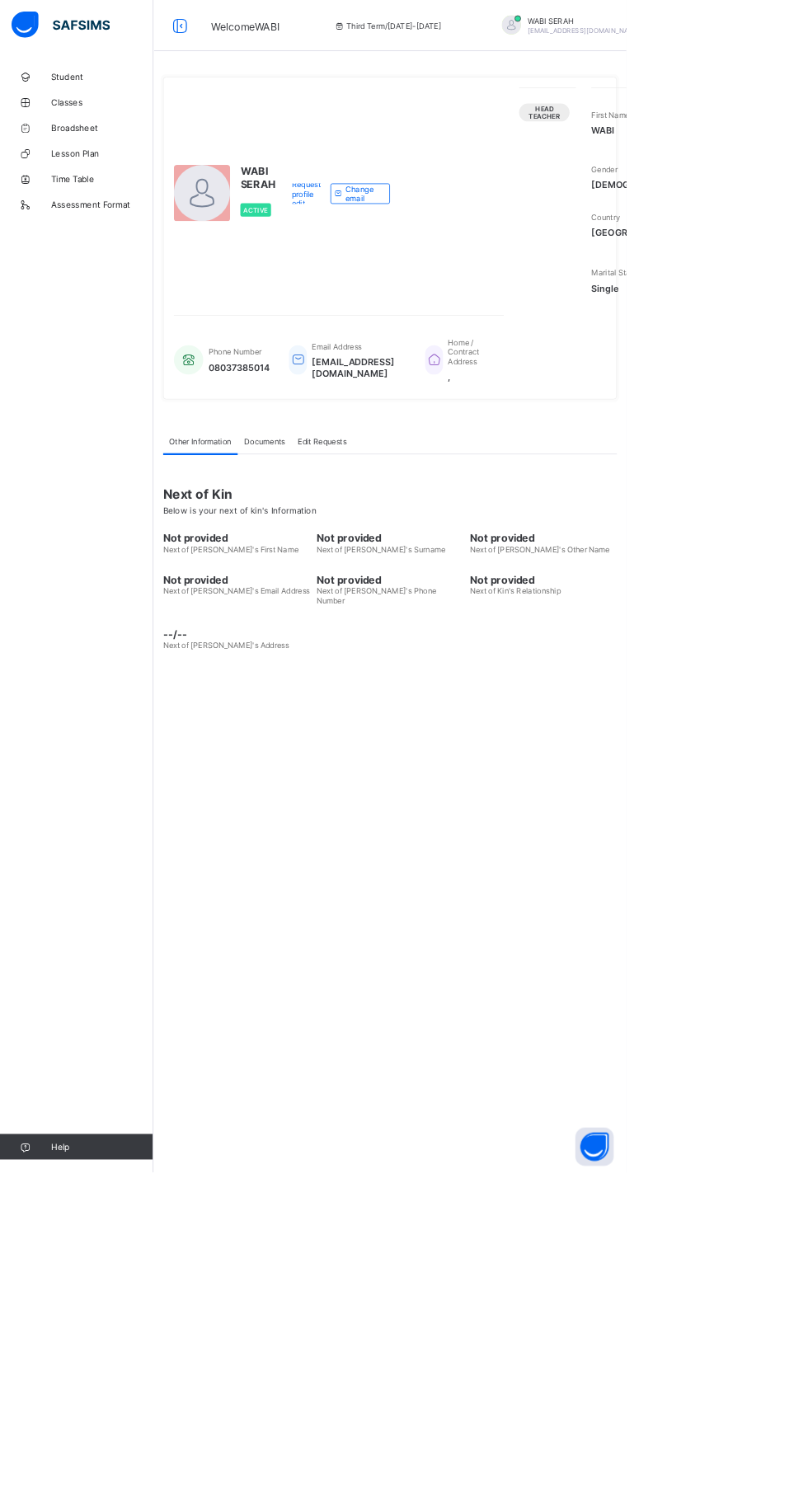
click at [536, 387] on div "WABI SERAH Active Request profile edit Change email" at bounding box center [436, 250] width 426 height 274
click at [31, 47] on img at bounding box center [78, 31] width 127 height 34
click at [210, 202] on div "WABI SERAH Active Request profile edit Change email Head Teacher First Name WAB…" at bounding box center [503, 308] width 586 height 417
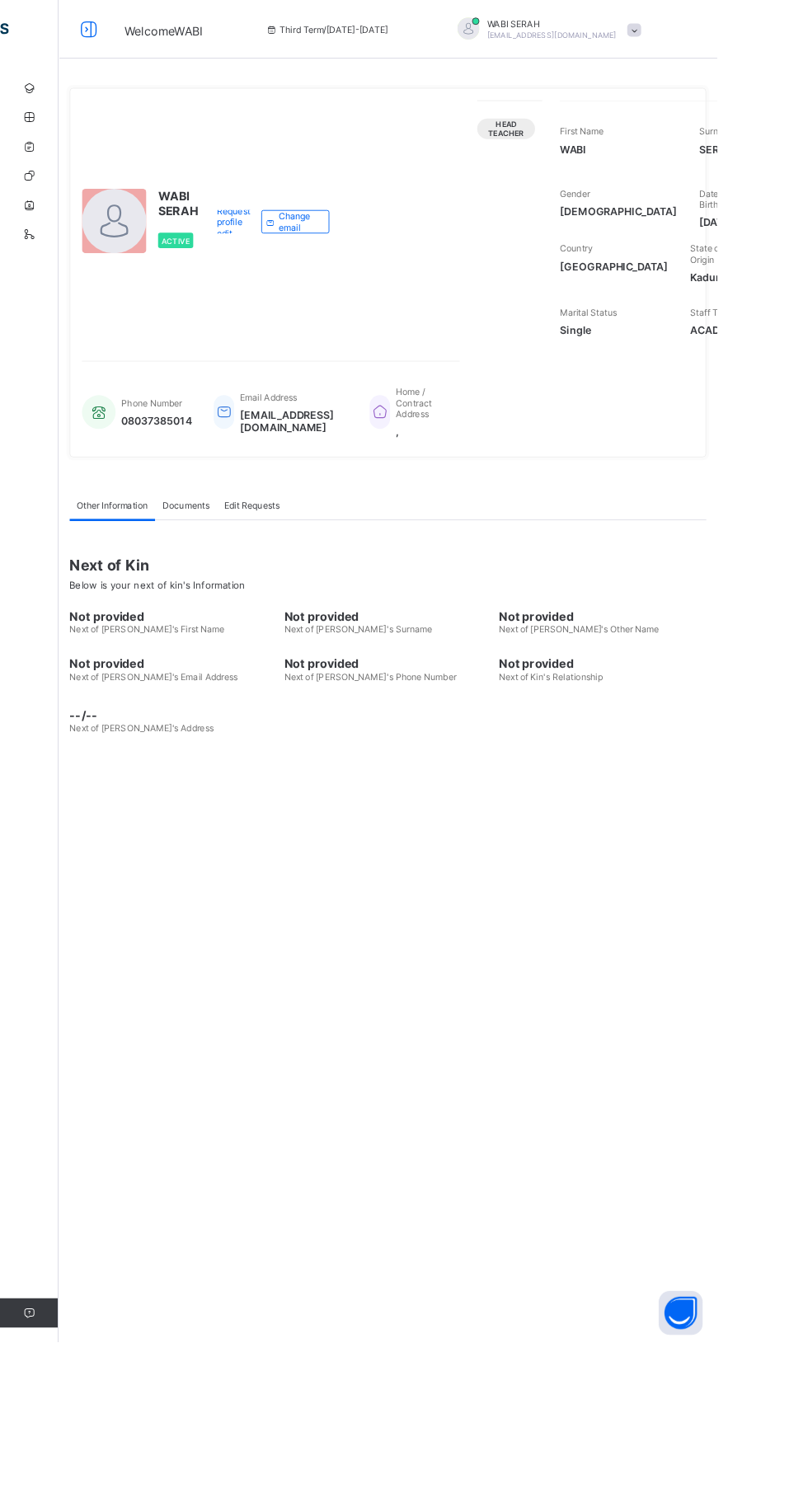
click at [548, 28] on span "WABI SERAH" at bounding box center [621, 27] width 146 height 13
click at [614, 169] on span "Logout" at bounding box center [668, 162] width 109 height 19
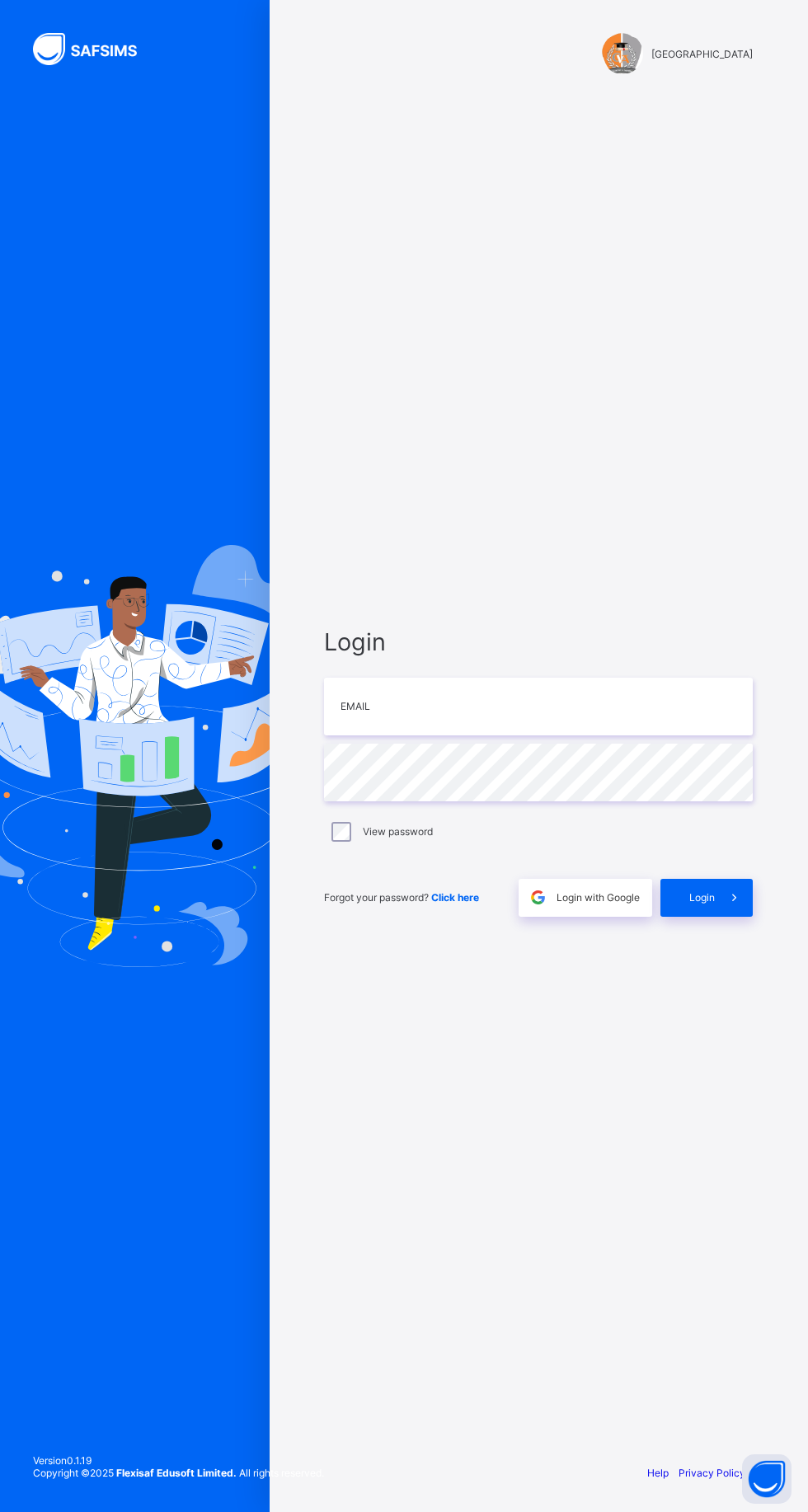
click at [711, 904] on span "Login" at bounding box center [703, 897] width 26 height 13
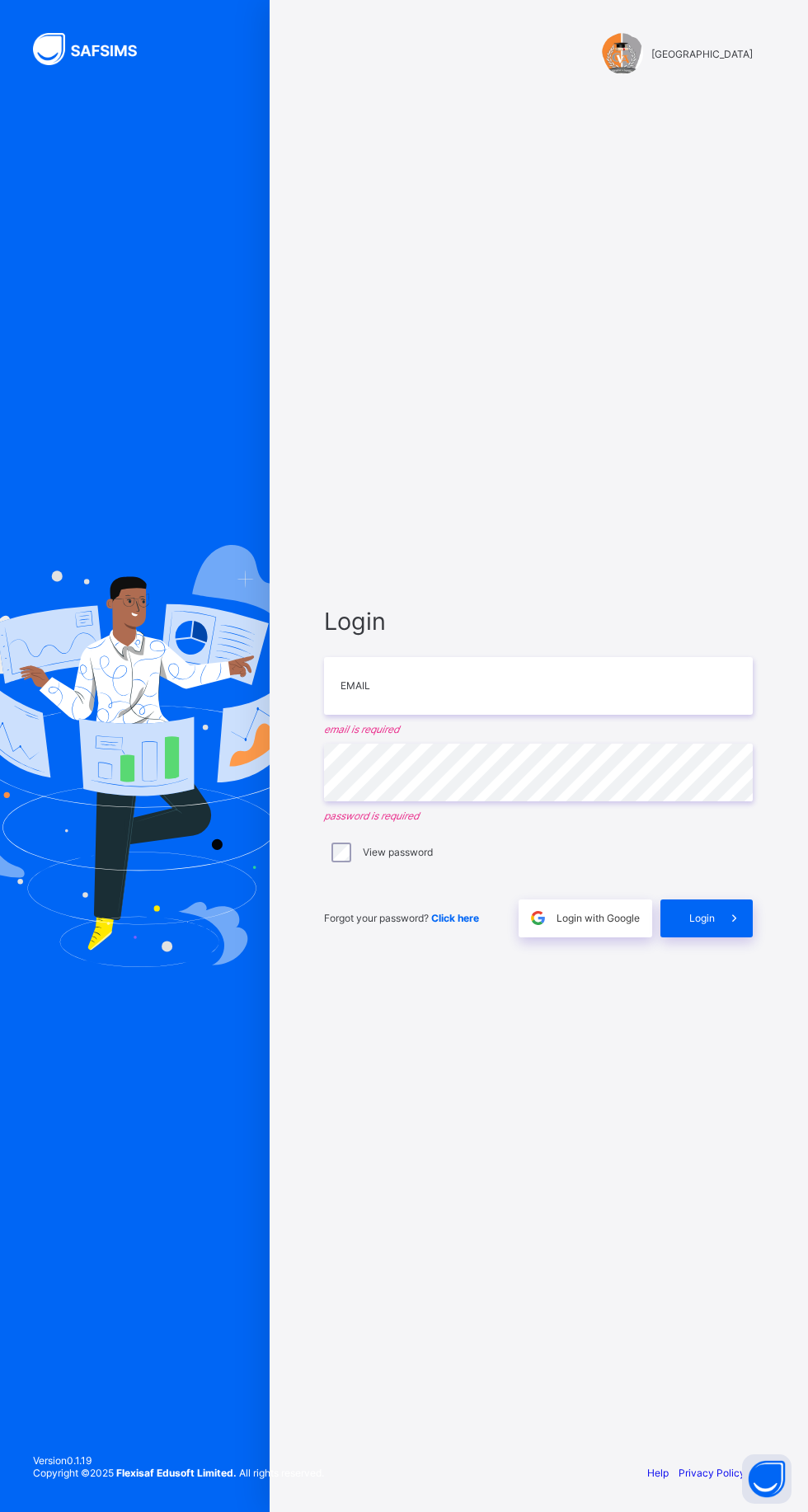
click at [613, 924] on span "Login with Google" at bounding box center [598, 918] width 84 height 13
click at [418, 715] on input "email" at bounding box center [539, 686] width 429 height 58
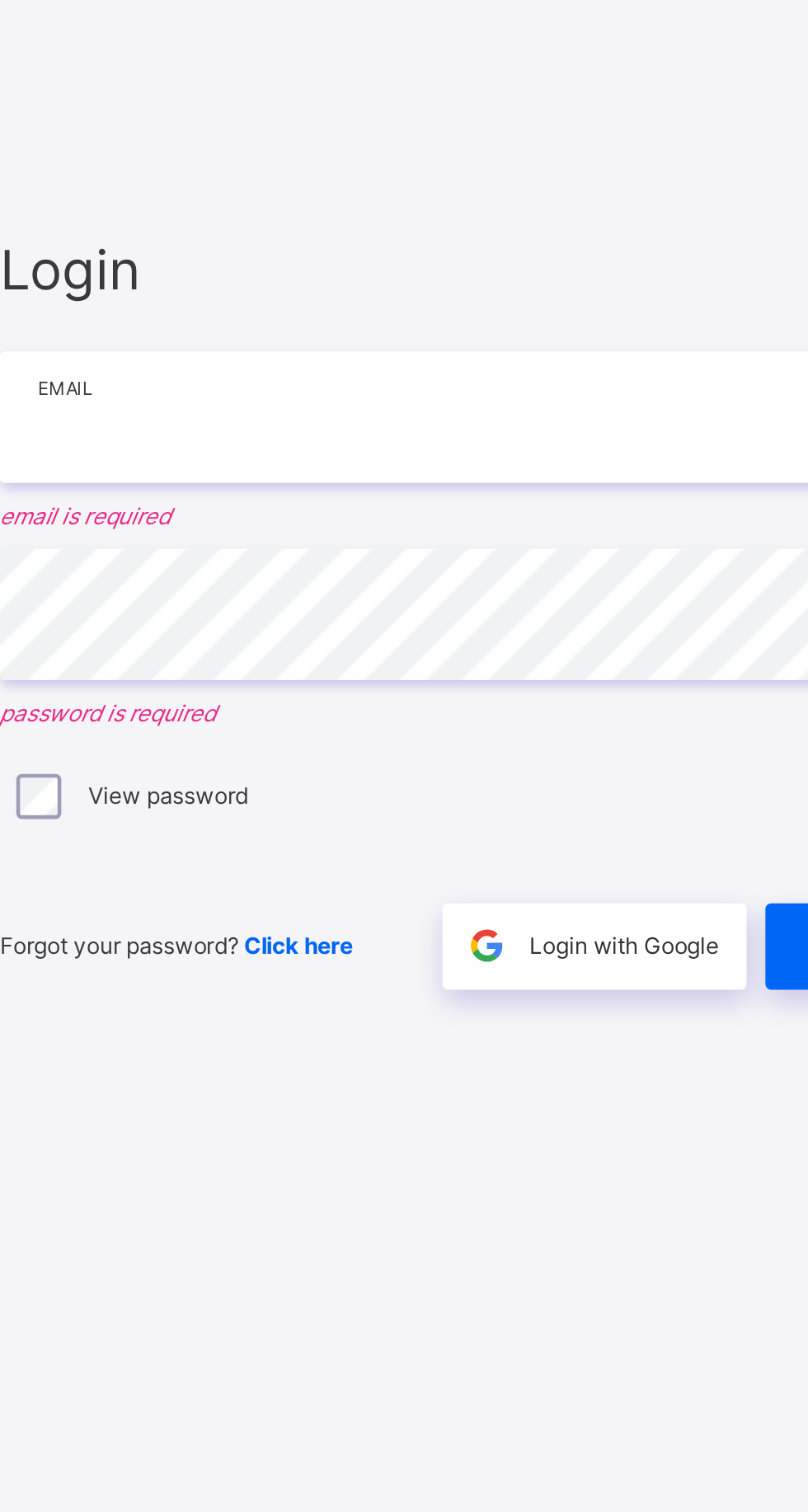
click at [424, 715] on input "email" at bounding box center [539, 686] width 429 height 58
click at [396, 715] on input "email" at bounding box center [539, 686] width 429 height 58
click at [491, 715] on input "email" at bounding box center [539, 686] width 429 height 58
click at [545, 715] on input "email" at bounding box center [539, 686] width 429 height 58
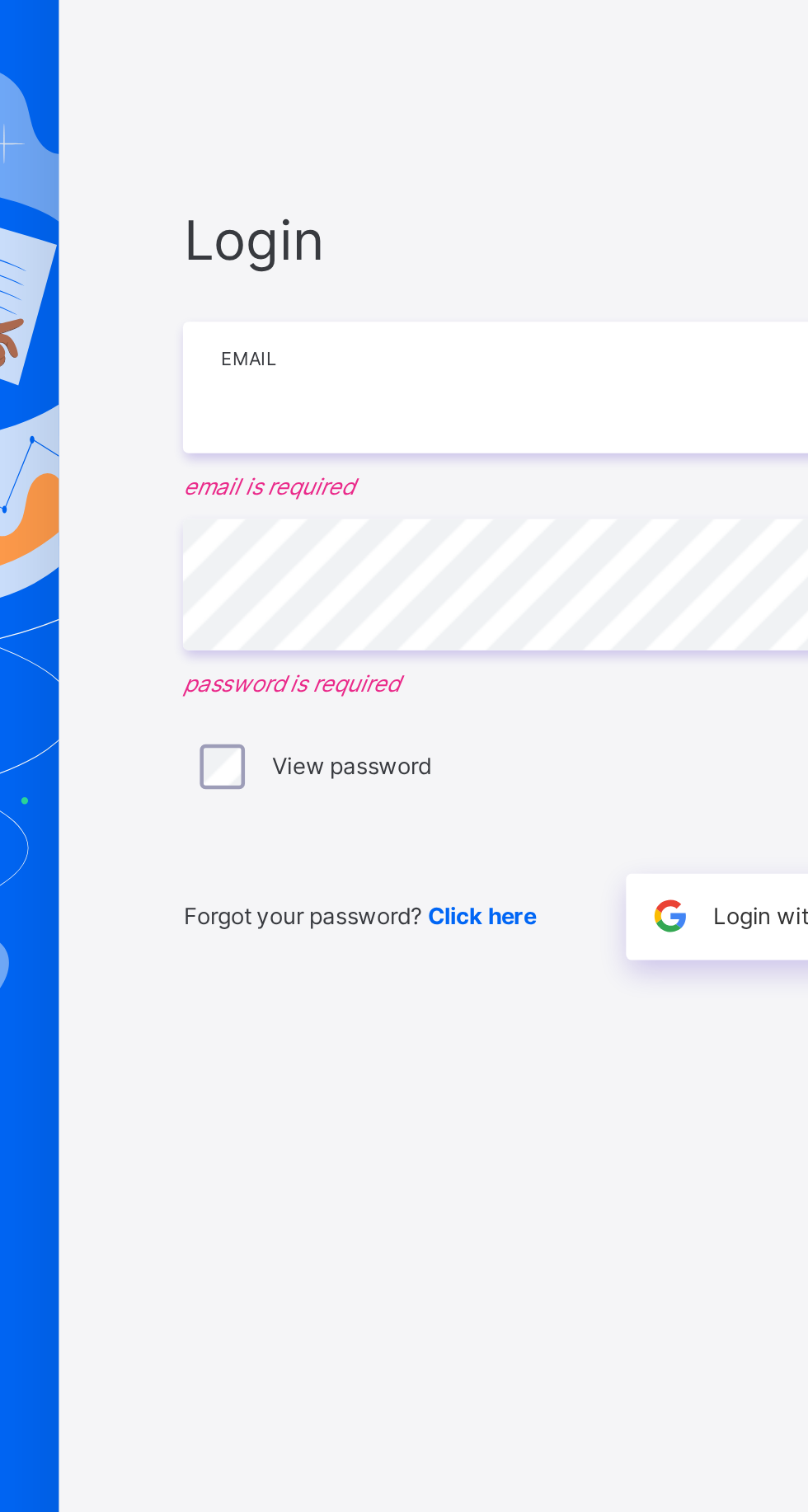
scroll to position [141, 0]
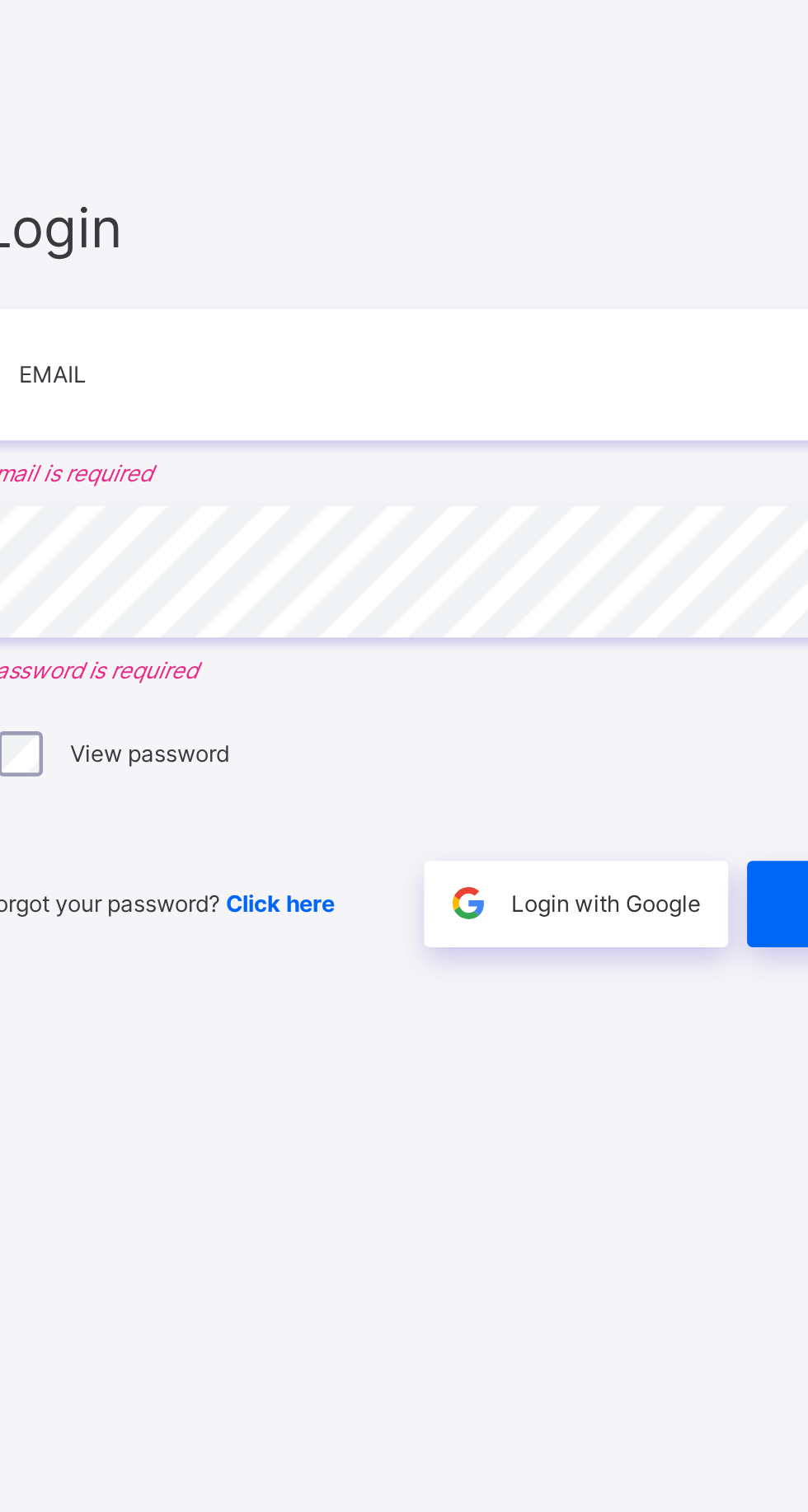
click at [471, 912] on span "Click here" at bounding box center [455, 918] width 48 height 13
click at [451, 912] on span "Click here" at bounding box center [455, 918] width 48 height 13
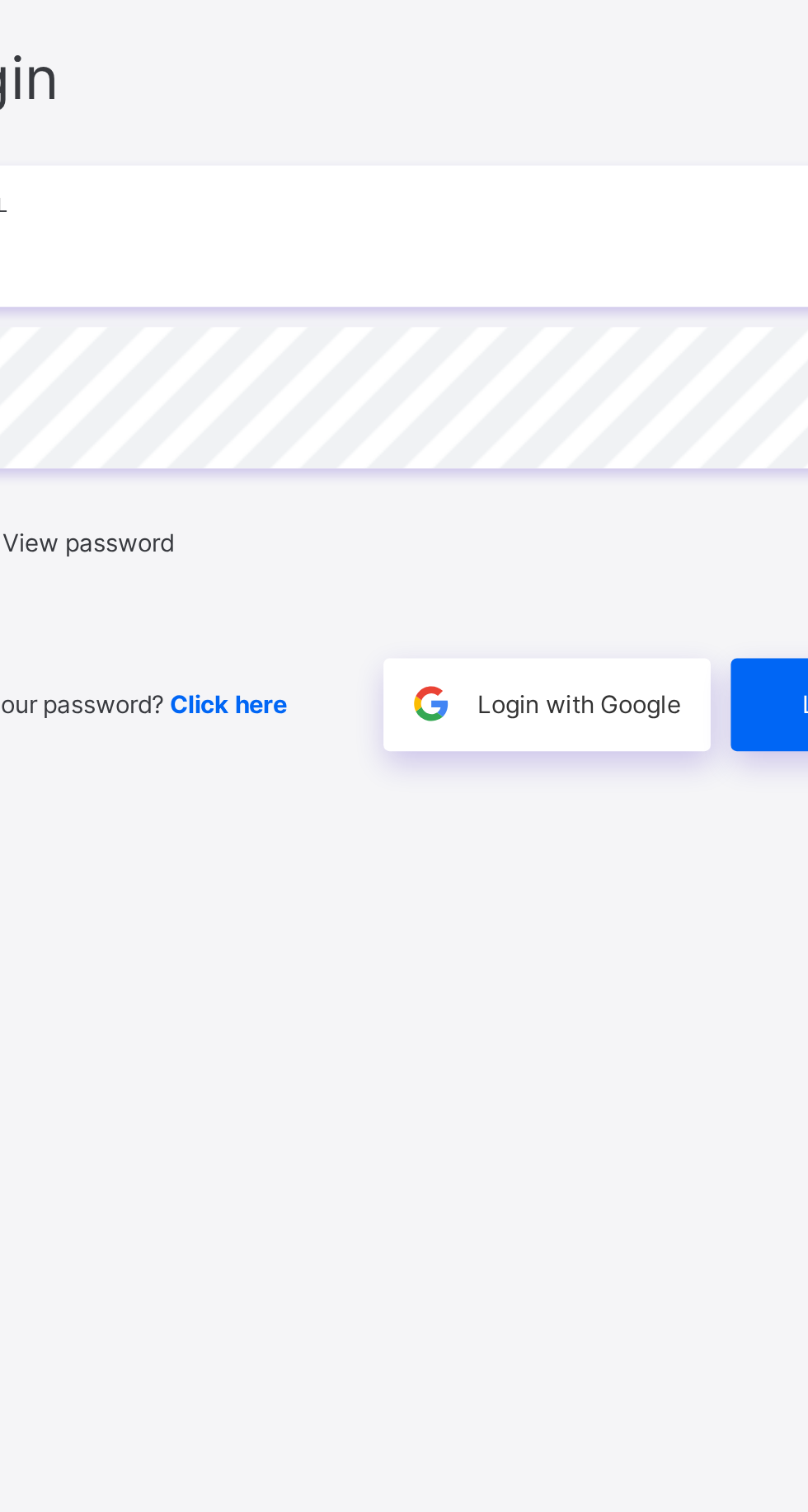
click at [499, 736] on input "email" at bounding box center [539, 706] width 429 height 58
type input "**********"
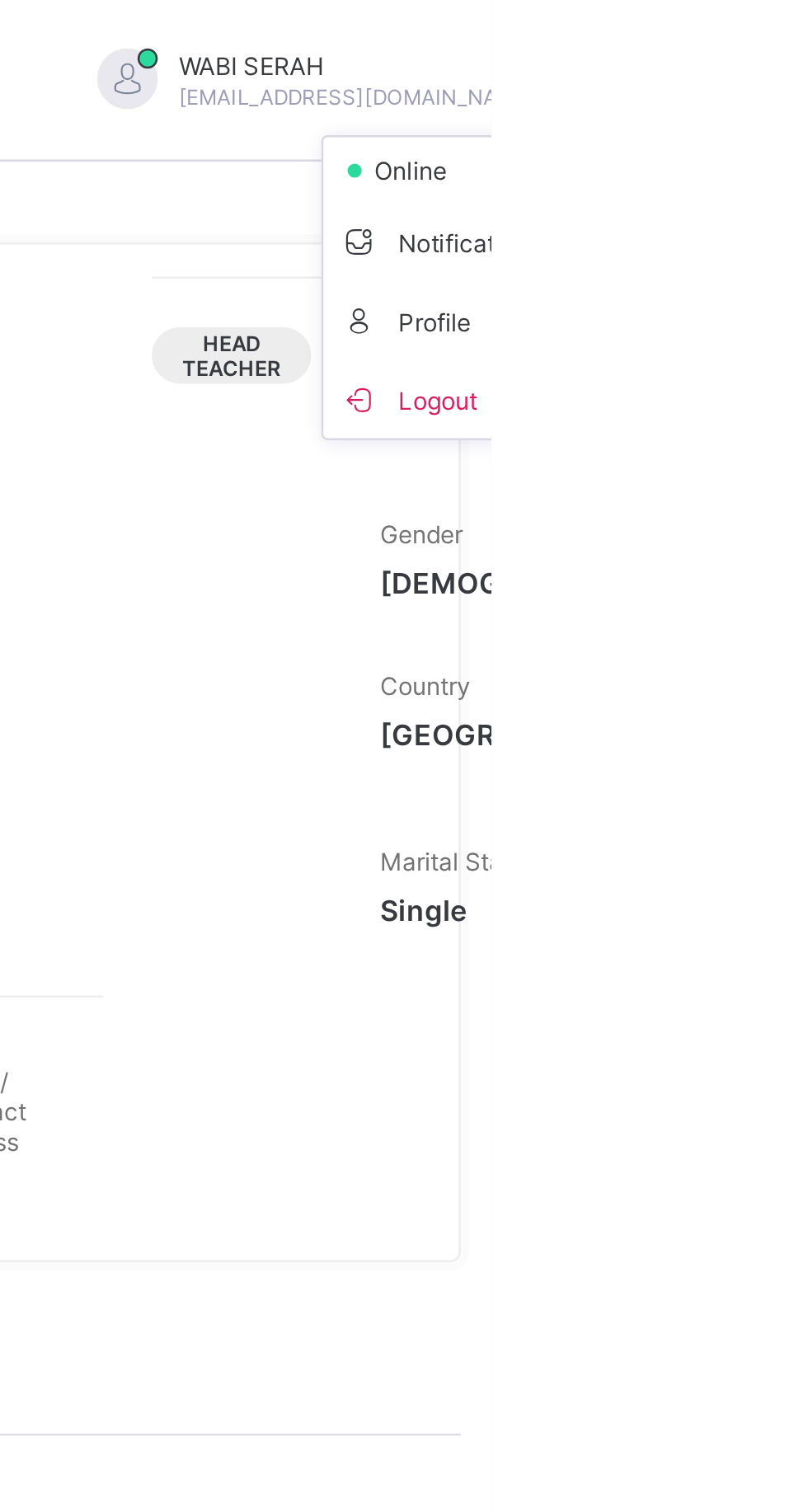
click at [808, 64] on div "Third Term / [DATE]-[DATE] WABI SERAH [EMAIL_ADDRESS][DOMAIN_NAME] online Notif…" at bounding box center [755, 32] width 755 height 66
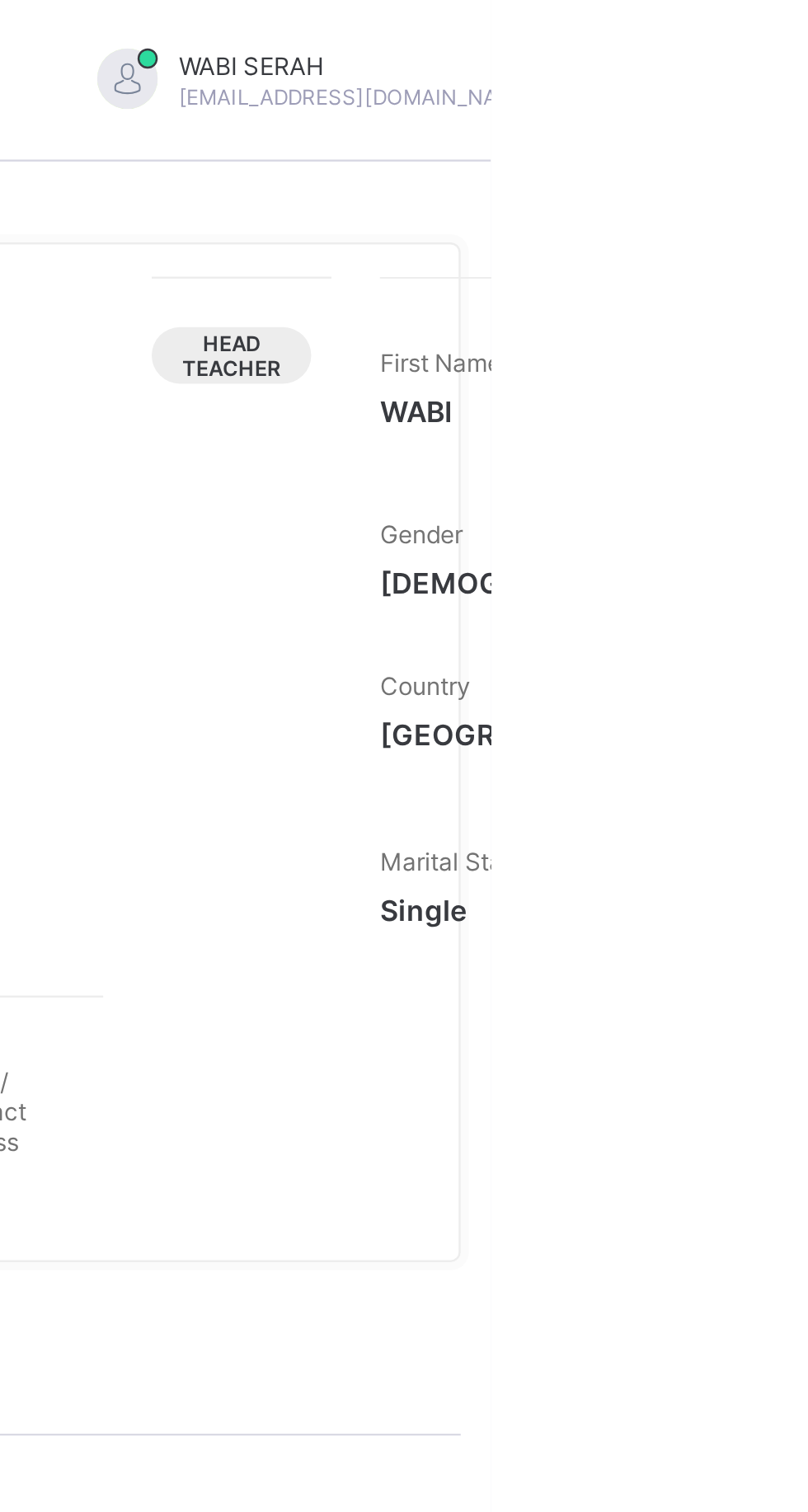
click at [808, 5] on div "Third Term / [DATE]-[DATE] WABI SERAH [EMAIL_ADDRESS][DOMAIN_NAME]" at bounding box center [755, 32] width 755 height 66
